Goal: Task Accomplishment & Management: Manage account settings

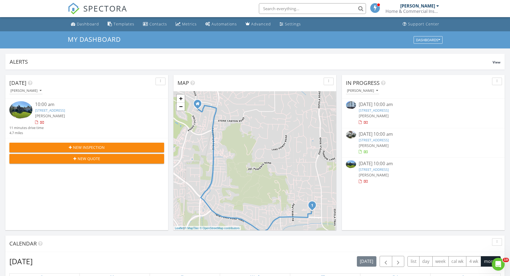
click at [47, 111] on link "14643 Evening Star Dr, Poway, CA 92064" at bounding box center [50, 110] width 30 height 5
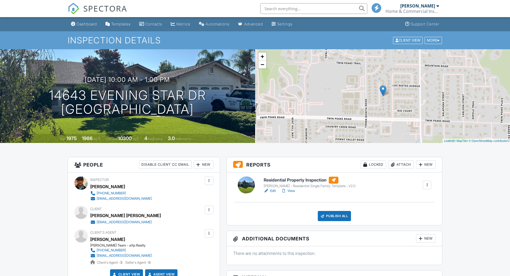
click at [292, 190] on link "View" at bounding box center [288, 190] width 14 height 5
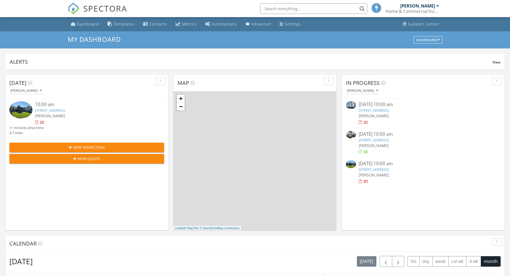
scroll to position [3, 3]
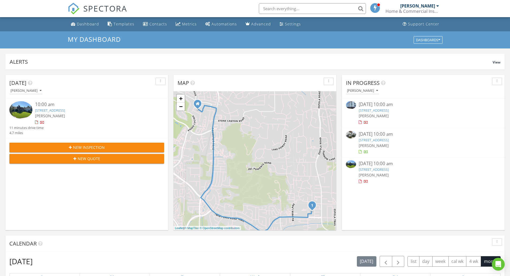
click at [52, 110] on link "14643 Evening Star Dr, Poway, CA 92064" at bounding box center [50, 110] width 30 height 5
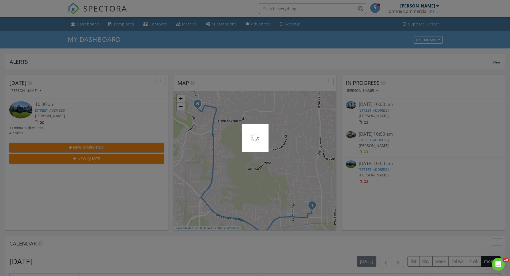
scroll to position [0, 0]
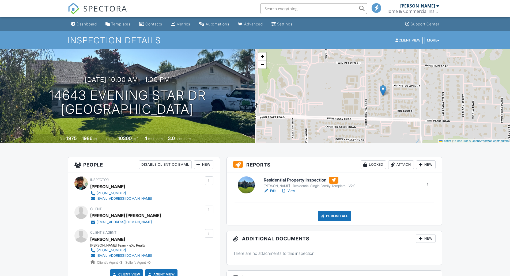
click at [292, 190] on link "View" at bounding box center [288, 190] width 14 height 5
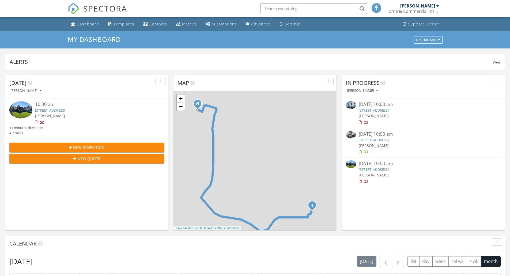
scroll to position [3, 3]
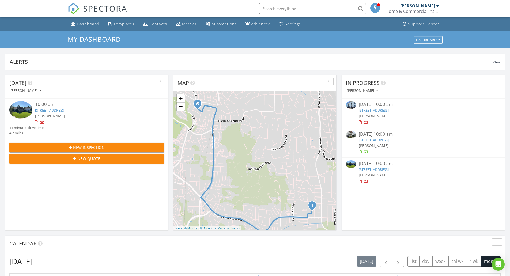
click at [54, 112] on link "14643 Evening Star Dr, Poway, CA 92064" at bounding box center [50, 110] width 30 height 5
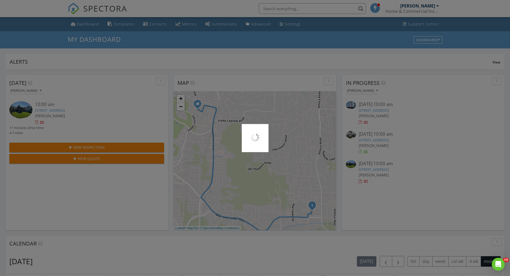
scroll to position [0, 0]
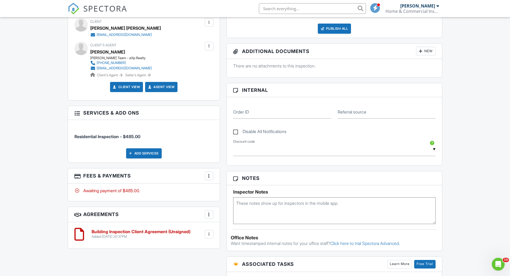
click at [209, 177] on div at bounding box center [208, 175] width 5 height 5
click at [222, 192] on li "Edit Fees & Payments" at bounding box center [236, 191] width 56 height 13
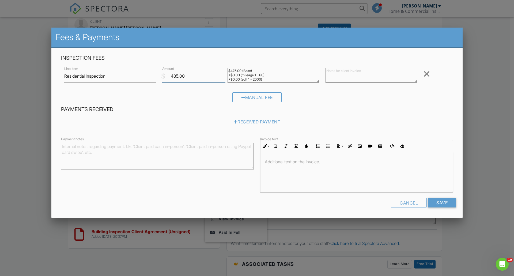
click at [178, 77] on input "485.00" at bounding box center [193, 76] width 63 height 13
type input "560.00"
click at [441, 202] on input "Save" at bounding box center [442, 203] width 28 height 10
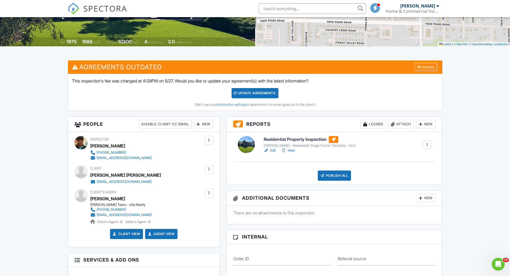
scroll to position [80, 0]
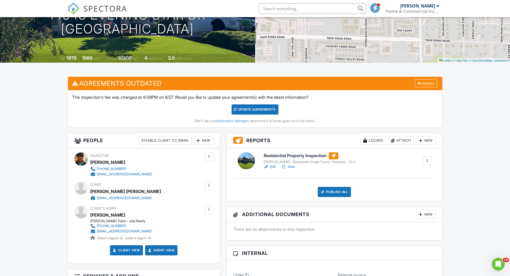
click at [248, 111] on div "Update Agreements" at bounding box center [254, 109] width 47 height 10
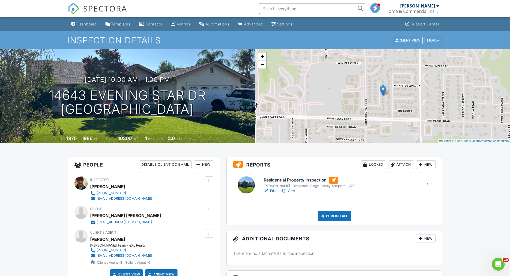
click at [338, 215] on div "Publish All" at bounding box center [334, 216] width 33 height 10
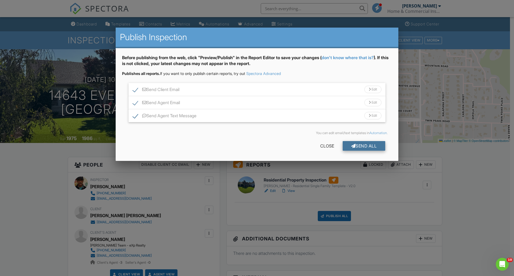
click at [356, 146] on div "Send All" at bounding box center [363, 146] width 43 height 10
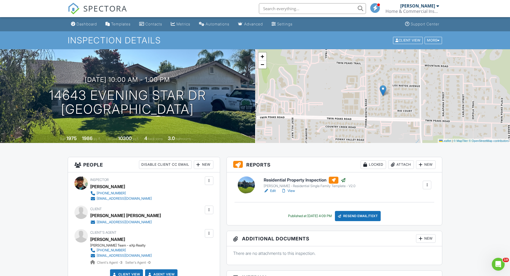
click at [325, 8] on input "text" at bounding box center [312, 8] width 107 height 11
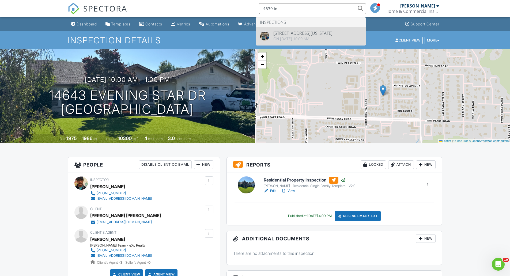
type input "4639 io"
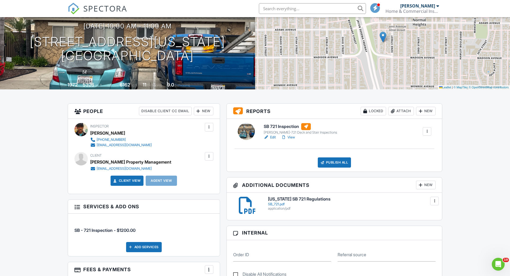
click at [291, 137] on link "View" at bounding box center [288, 137] width 14 height 5
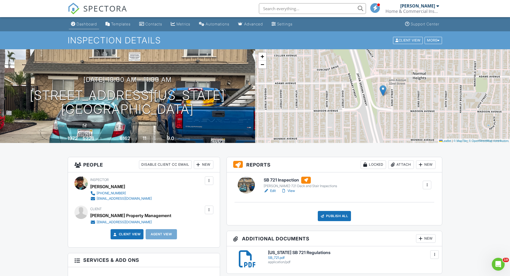
click at [91, 25] on div "Dashboard" at bounding box center [87, 24] width 20 height 5
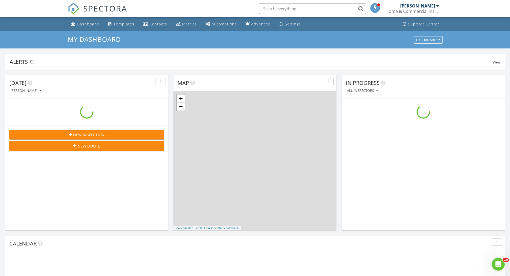
scroll to position [495, 518]
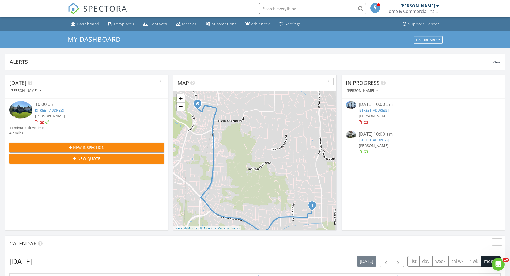
click at [49, 111] on link "[STREET_ADDRESS]" at bounding box center [50, 110] width 30 height 5
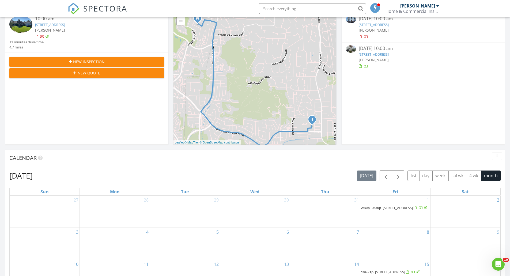
scroll to position [80, 0]
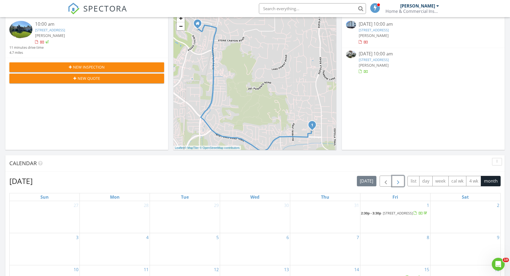
click at [396, 182] on span "button" at bounding box center [398, 181] width 6 height 6
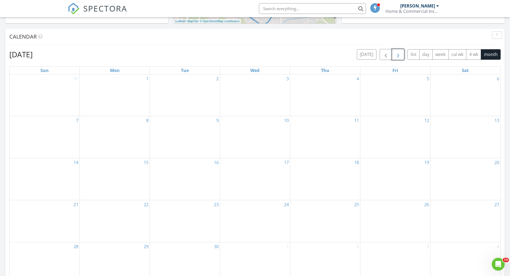
scroll to position [241, 0]
